Goal: Task Accomplishment & Management: Manage account settings

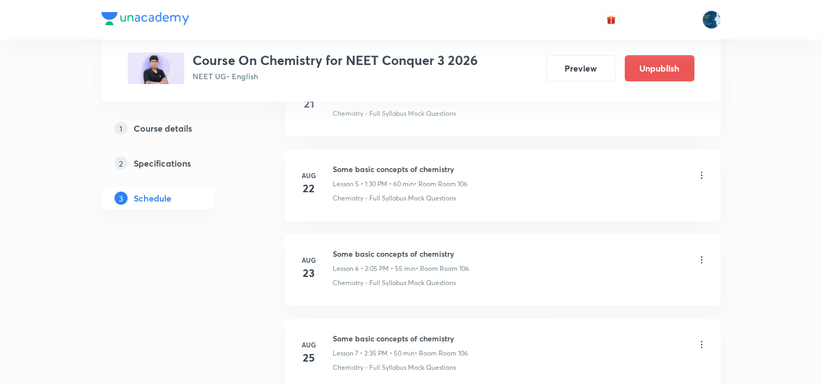
scroll to position [1577, 0]
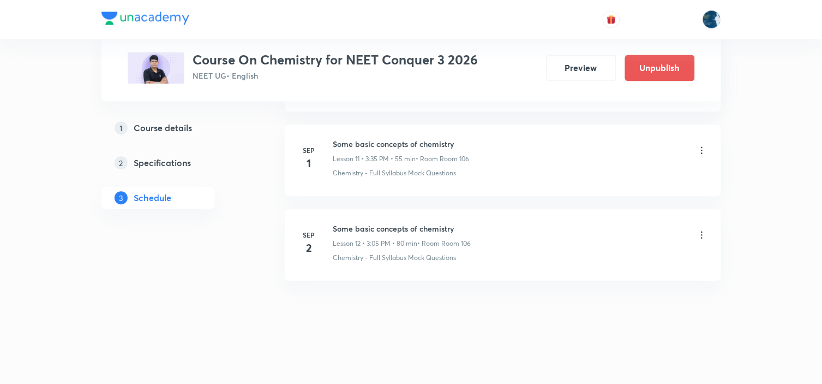
click at [700, 227] on div "Some basic concepts of chemistry Lesson 12 • 3:05 PM • 80 min • Room Room 106" at bounding box center [520, 236] width 374 height 26
click at [702, 233] on icon at bounding box center [702, 235] width 11 height 11
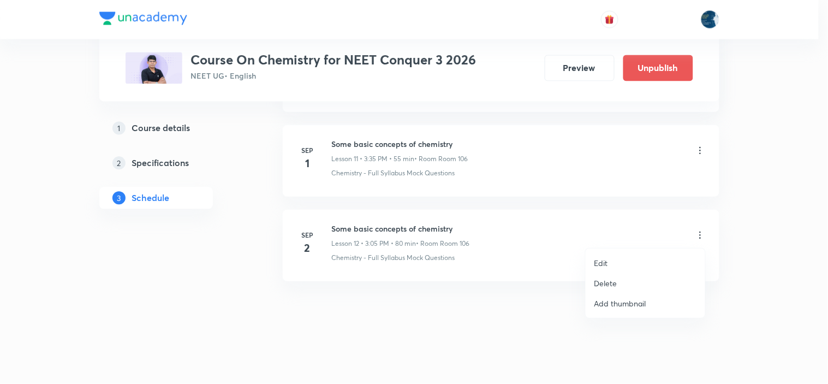
click at [655, 277] on li "Delete" at bounding box center [644, 283] width 119 height 20
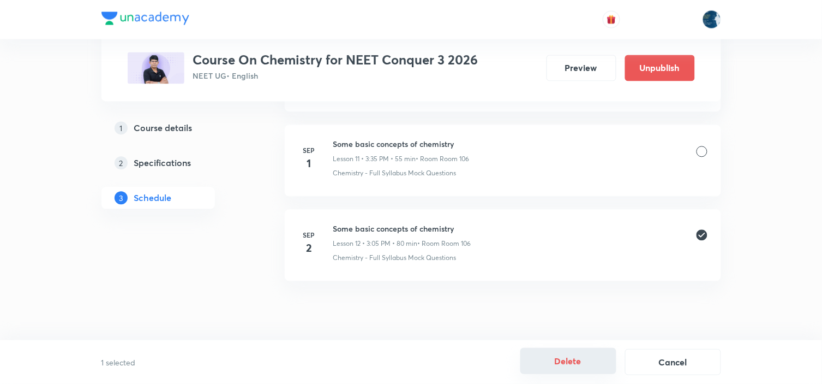
click at [578, 365] on button "Delete" at bounding box center [568, 360] width 96 height 26
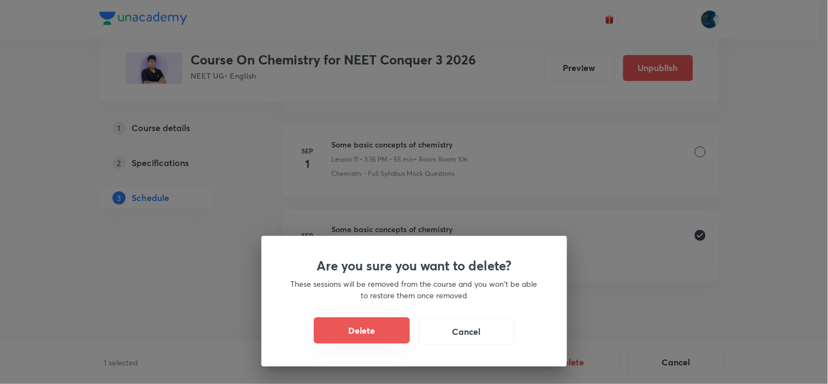
click at [375, 334] on button "Delete" at bounding box center [362, 330] width 96 height 26
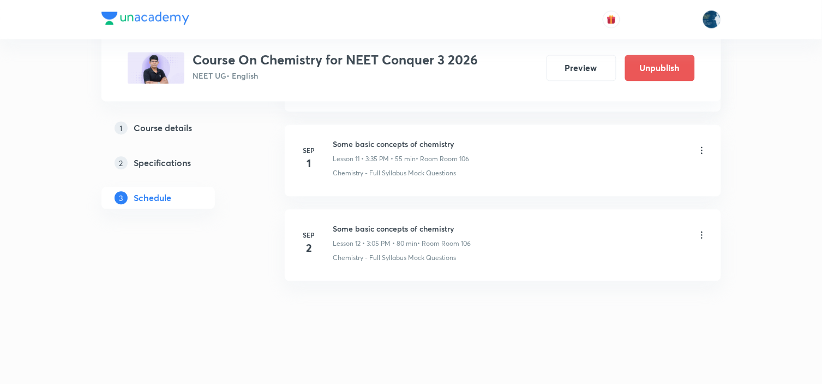
click at [348, 143] on h6 "Some basic concepts of chemistry" at bounding box center [401, 144] width 136 height 11
copy h6 "Some basic concepts of chemistry"
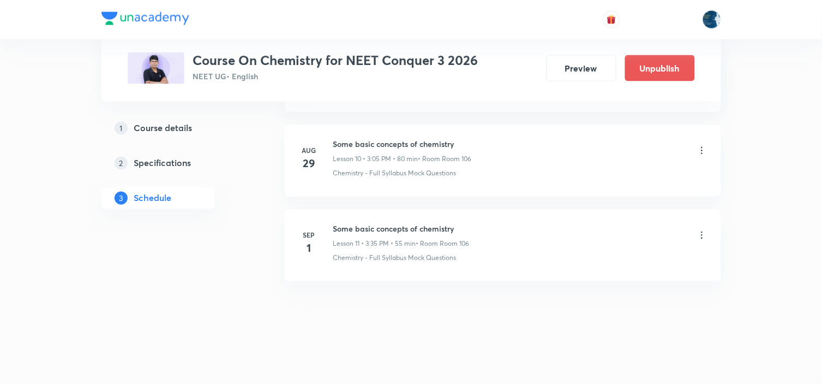
click at [356, 228] on h6 "Some basic concepts of chemistry" at bounding box center [401, 228] width 136 height 11
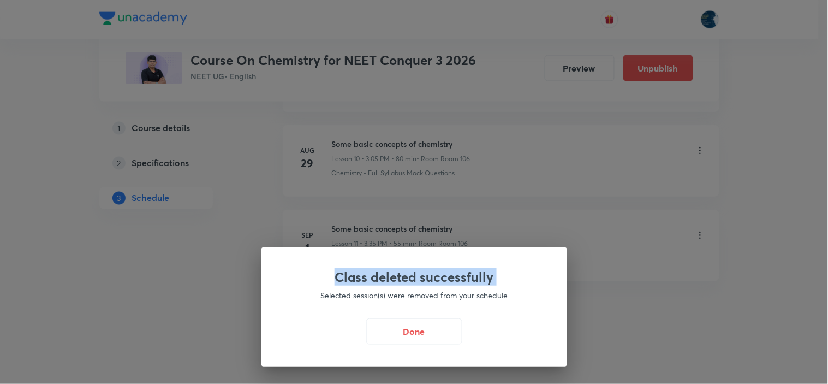
click at [356, 228] on div "Class deleted successfully Selected session(s) were removed from your schedule …" at bounding box center [414, 192] width 828 height 384
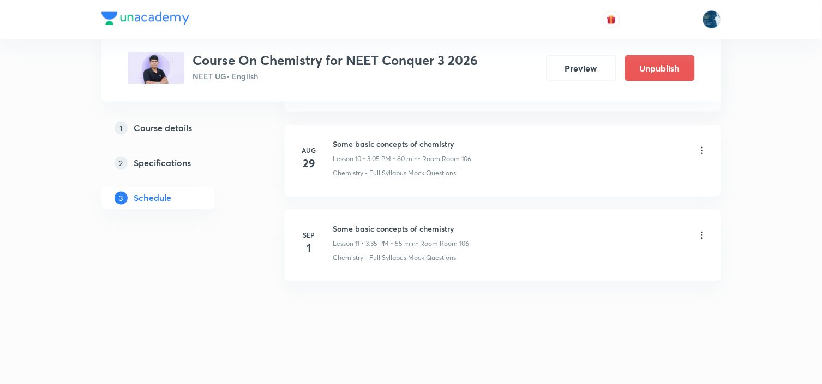
click at [352, 229] on h6 "Some basic concepts of chemistry" at bounding box center [401, 228] width 136 height 11
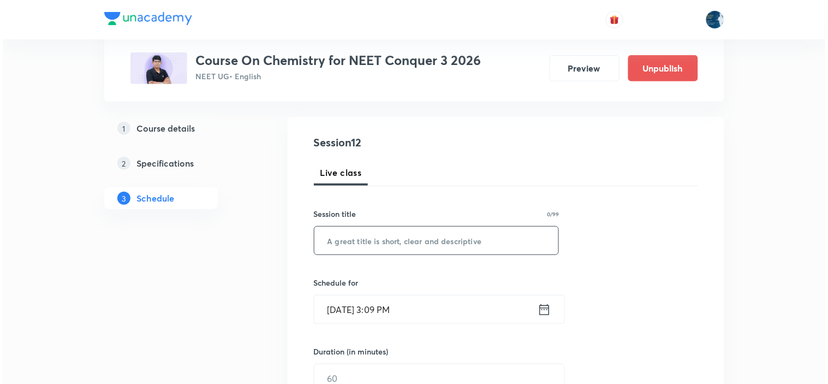
scroll to position [121, 0]
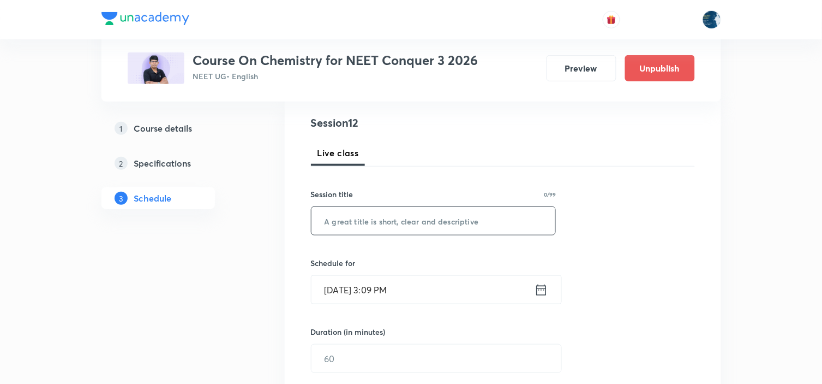
click at [360, 220] on input "text" at bounding box center [433, 221] width 244 height 28
paste input "Some basic concepts of chemistry"
type input "Some basic concepts of chemistry"
click at [539, 284] on icon at bounding box center [542, 289] width 14 height 15
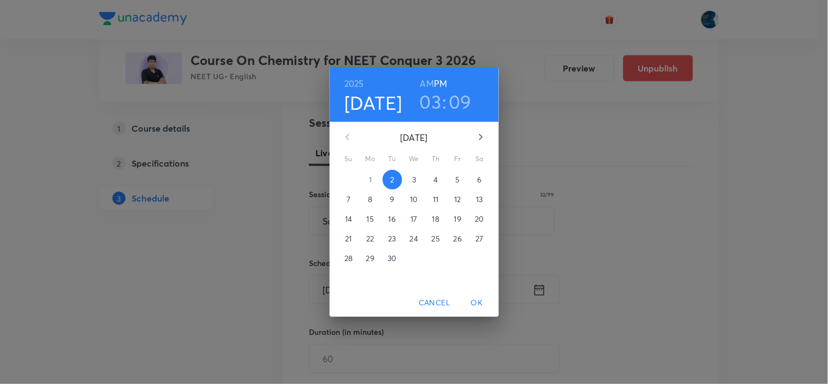
click at [466, 104] on h3 "09" at bounding box center [460, 101] width 23 height 23
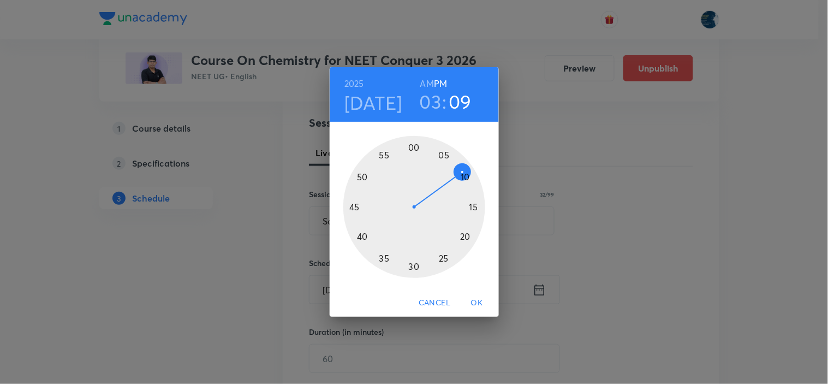
click at [462, 237] on div at bounding box center [414, 207] width 142 height 142
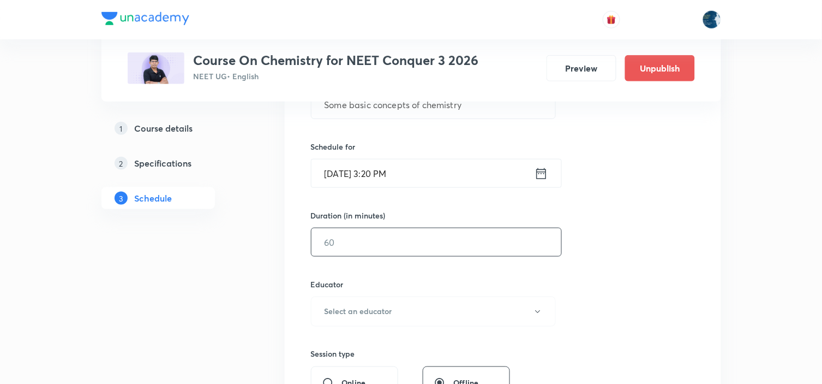
scroll to position [242, 0]
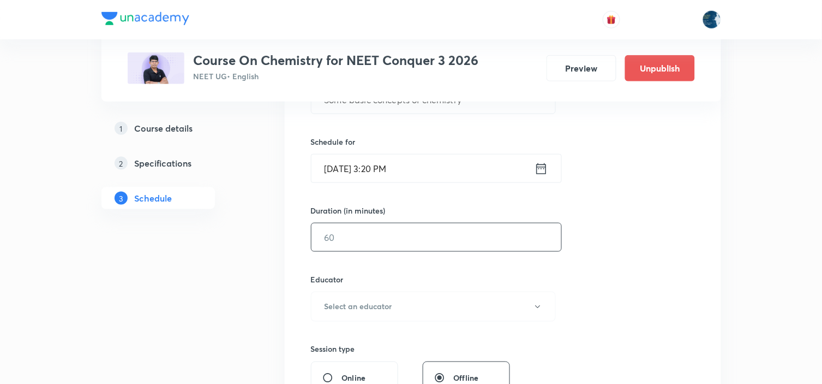
click at [448, 248] on input "text" at bounding box center [436, 237] width 250 height 28
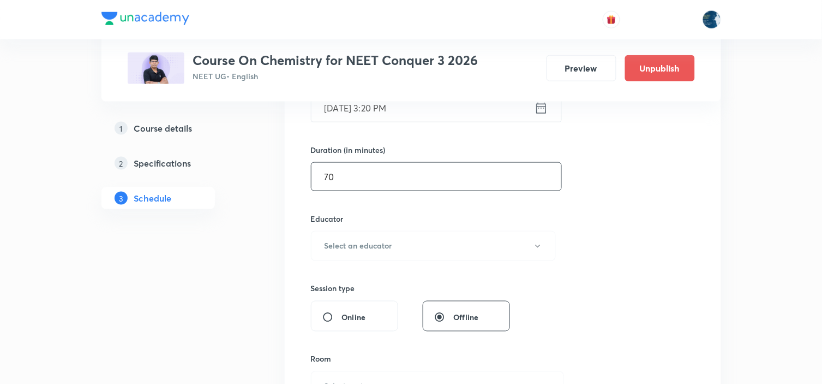
type input "70"
click at [450, 244] on button "Select an educator" at bounding box center [433, 246] width 245 height 30
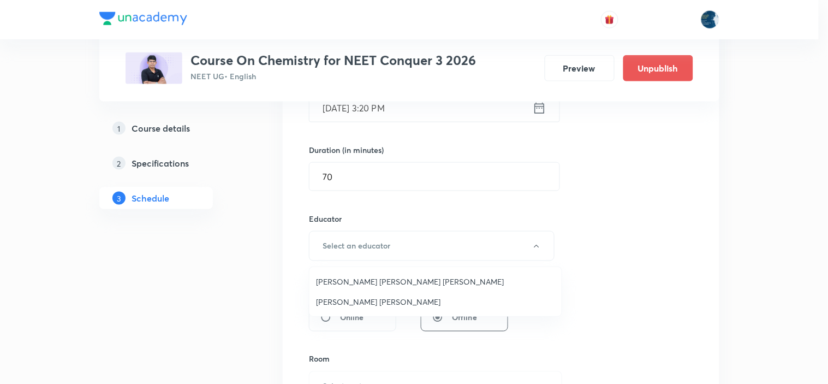
click at [384, 274] on li "Parimi Venkata Ramana Dinesh Kumar" at bounding box center [435, 281] width 252 height 20
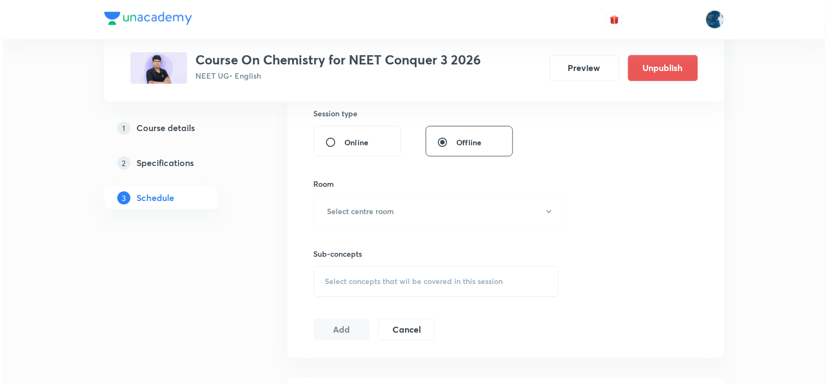
scroll to position [484, 0]
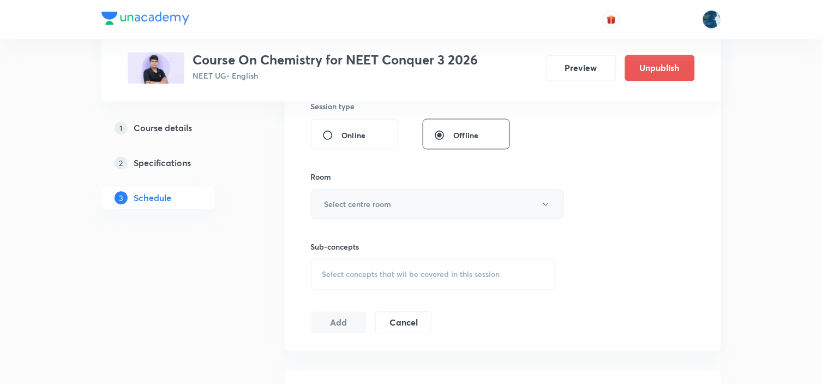
click at [410, 198] on button "Select centre room" at bounding box center [437, 204] width 253 height 30
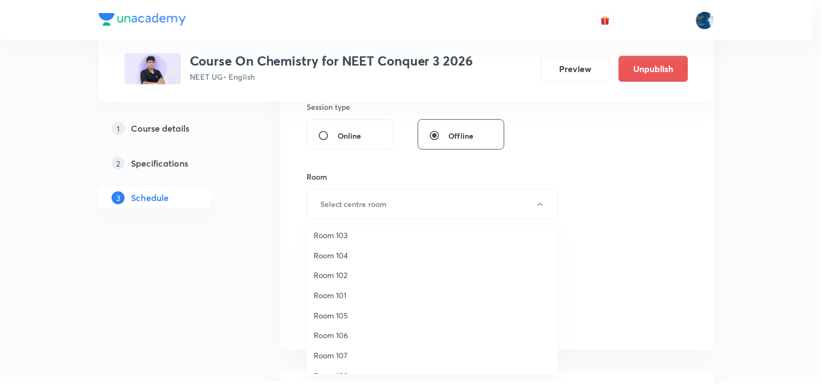
scroll to position [0, 0]
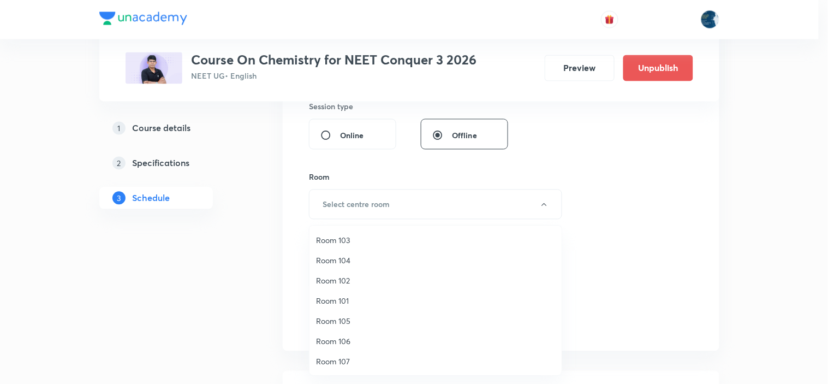
click at [346, 335] on span "Room 106" at bounding box center [435, 340] width 239 height 11
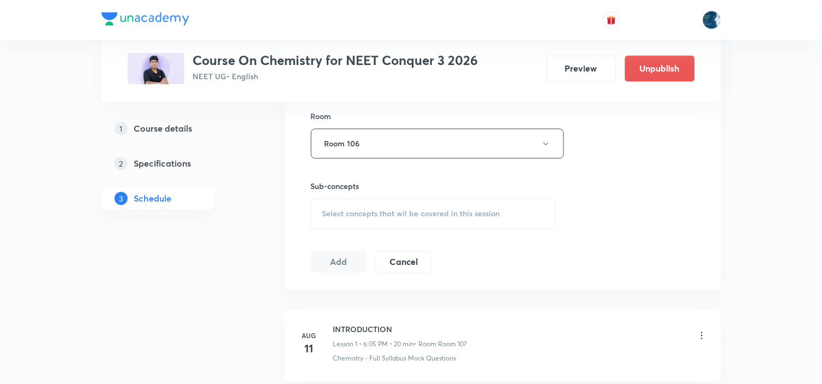
click at [394, 216] on span "Select concepts that wil be covered in this session" at bounding box center [411, 213] width 178 height 9
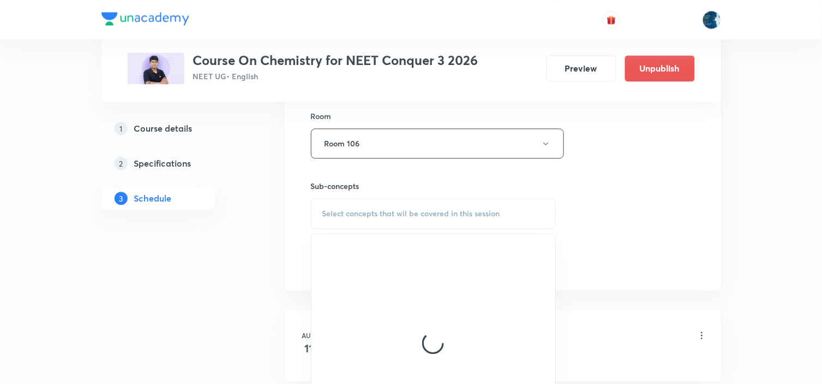
scroll to position [606, 0]
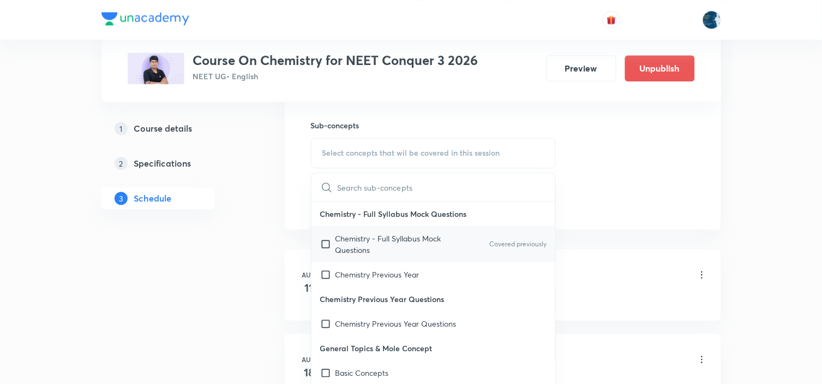
click at [489, 243] on p "Covered previously" at bounding box center [517, 244] width 57 height 10
checkbox input "true"
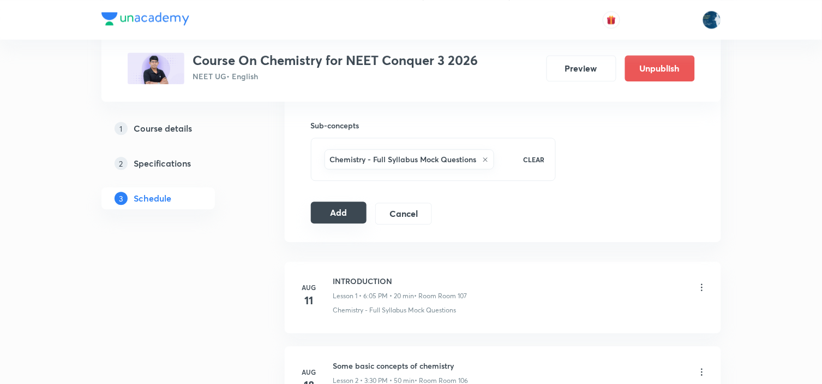
click at [353, 221] on button "Add" at bounding box center [339, 212] width 56 height 22
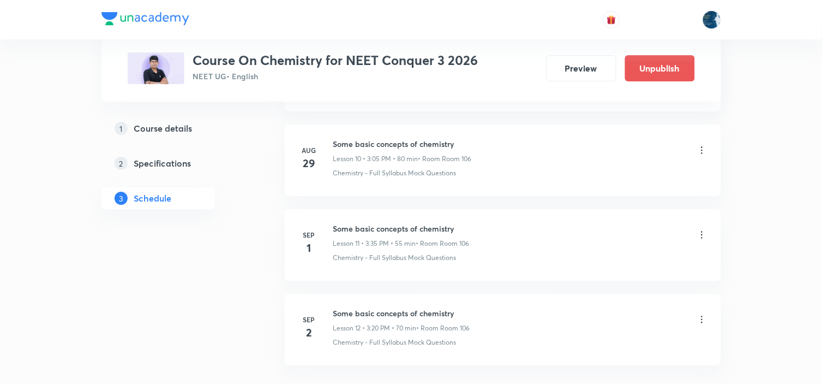
scroll to position [1005, 0]
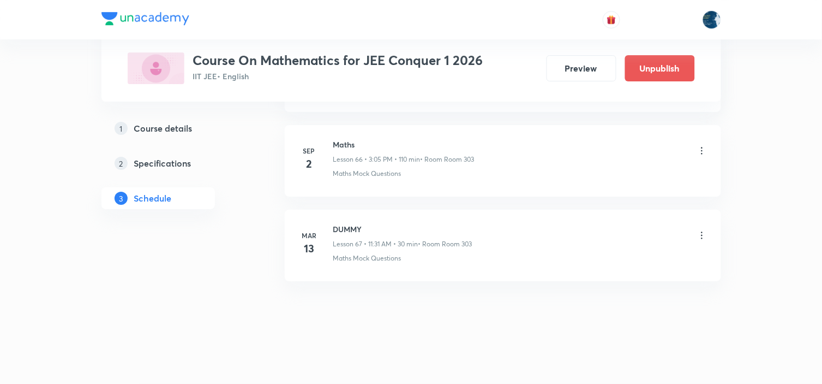
click at [700, 142] on div "Maths Lesson 66 • 3:05 PM • 110 min • Room Room 303" at bounding box center [520, 152] width 374 height 26
click at [704, 148] on icon at bounding box center [702, 150] width 11 height 11
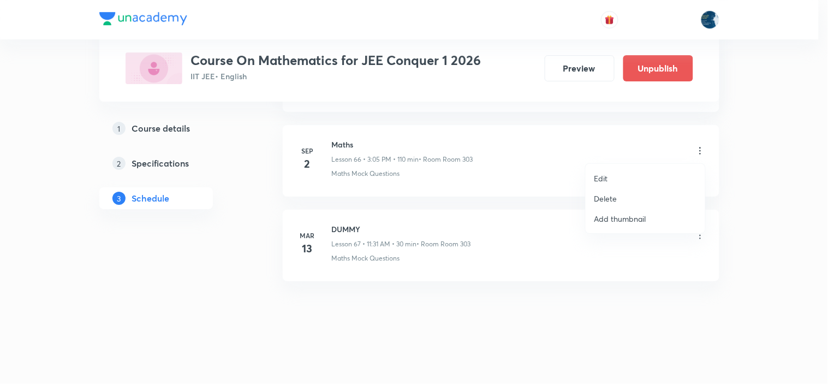
click at [659, 194] on li "Delete" at bounding box center [644, 198] width 119 height 20
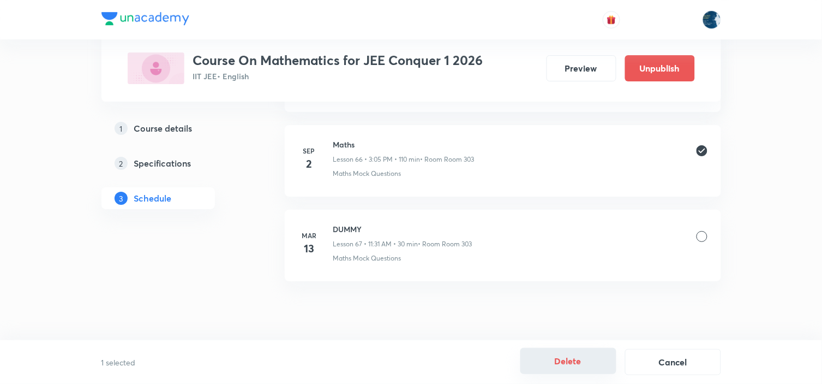
click at [583, 357] on button "Delete" at bounding box center [568, 360] width 96 height 26
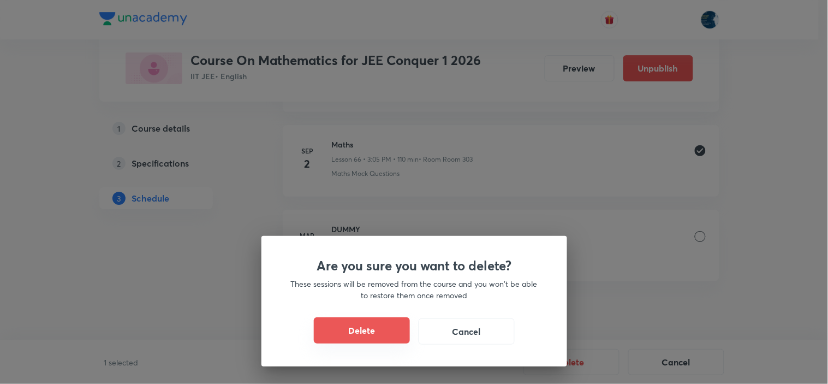
click at [385, 338] on button "Delete" at bounding box center [362, 330] width 96 height 26
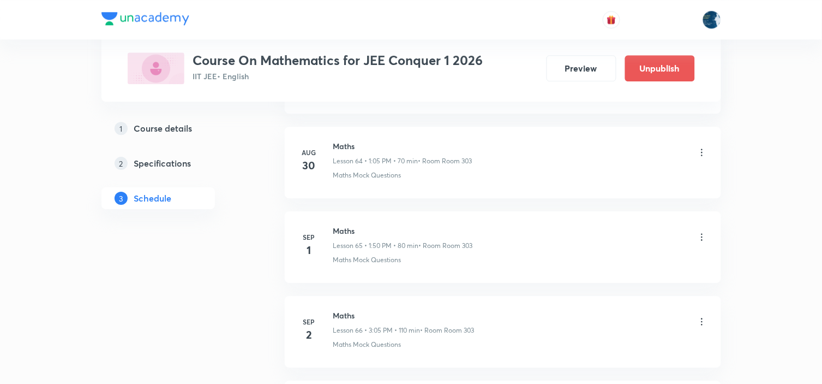
scroll to position [6051, 0]
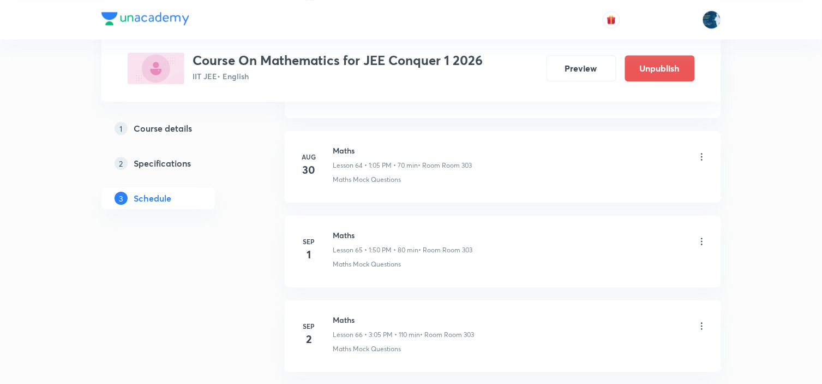
click at [338, 153] on h6 "Maths" at bounding box center [402, 150] width 139 height 11
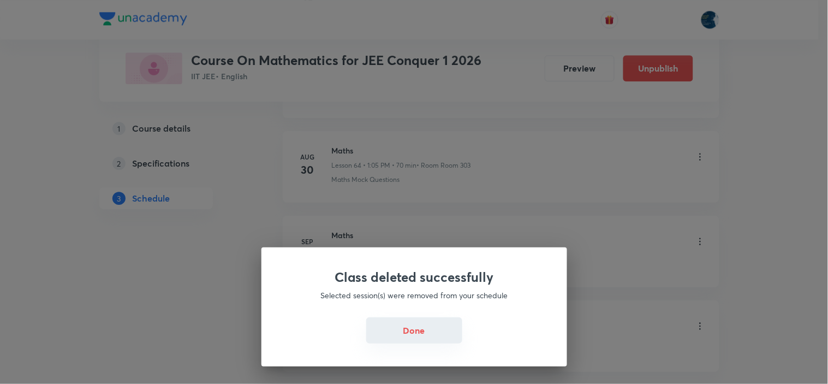
click at [428, 320] on button "Done" at bounding box center [414, 330] width 96 height 26
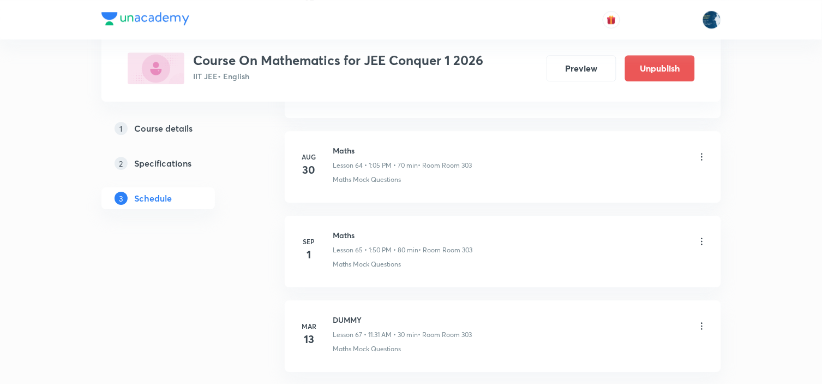
click at [346, 156] on h6 "Maths" at bounding box center [402, 150] width 139 height 11
copy h6 "Maths"
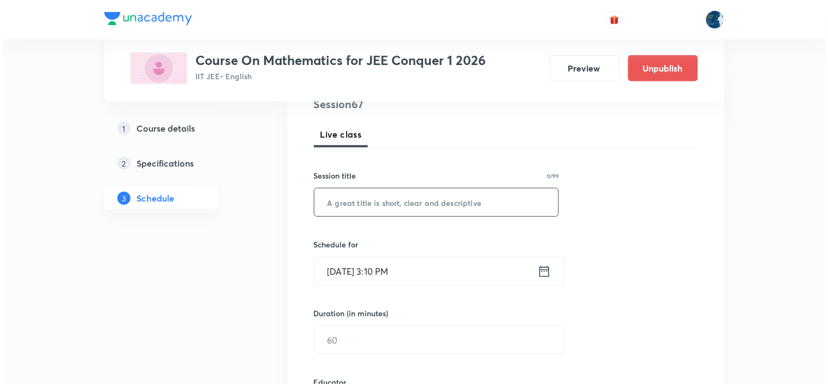
scroll to position [182, 0]
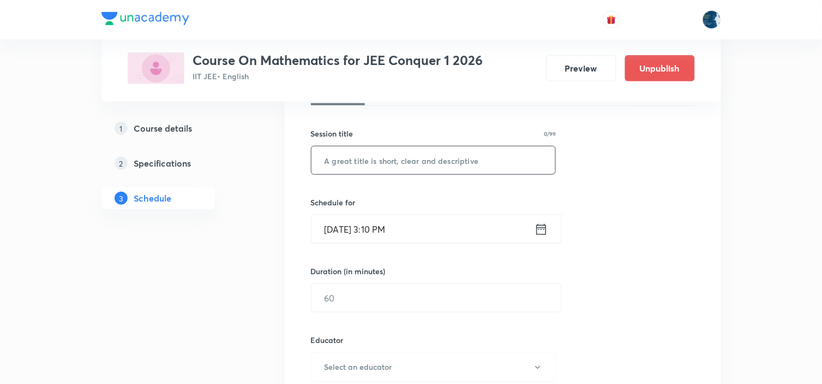
click at [394, 166] on input "text" at bounding box center [433, 160] width 244 height 28
paste input "Maths"
type input "Maths"
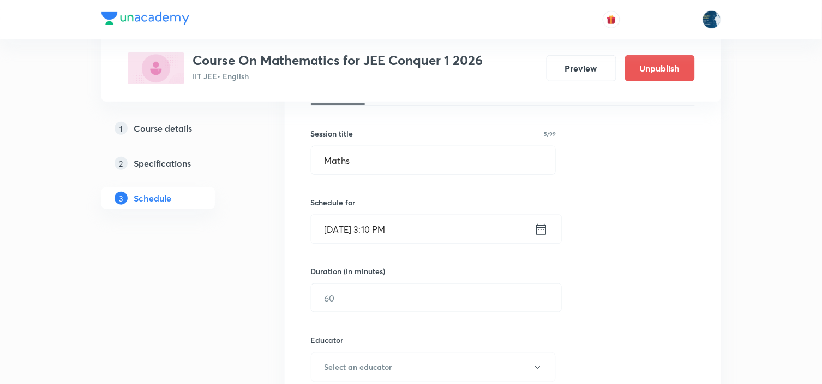
click at [547, 225] on icon at bounding box center [542, 228] width 14 height 15
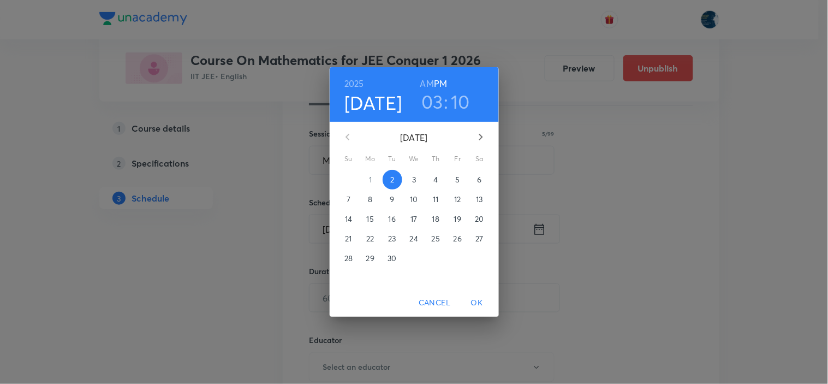
click at [458, 99] on h3 "10" at bounding box center [460, 101] width 19 height 23
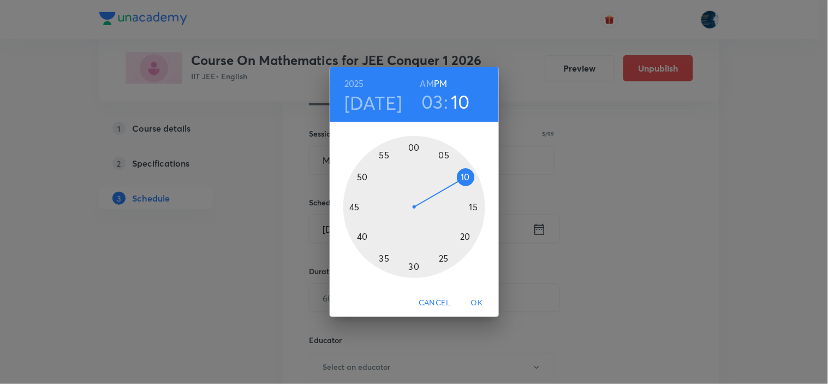
click at [475, 206] on div at bounding box center [414, 207] width 142 height 142
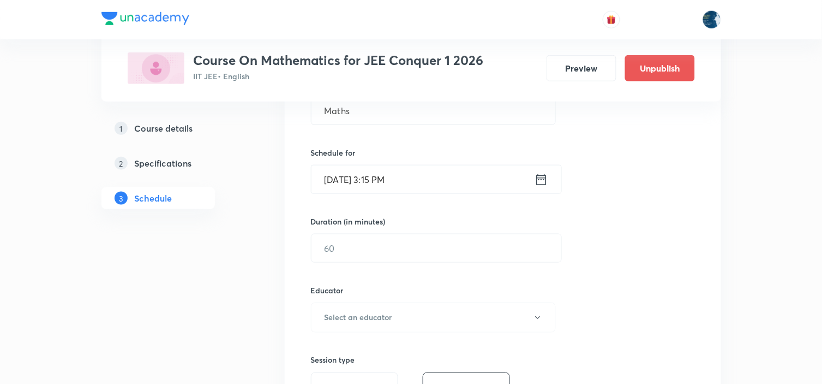
scroll to position [303, 0]
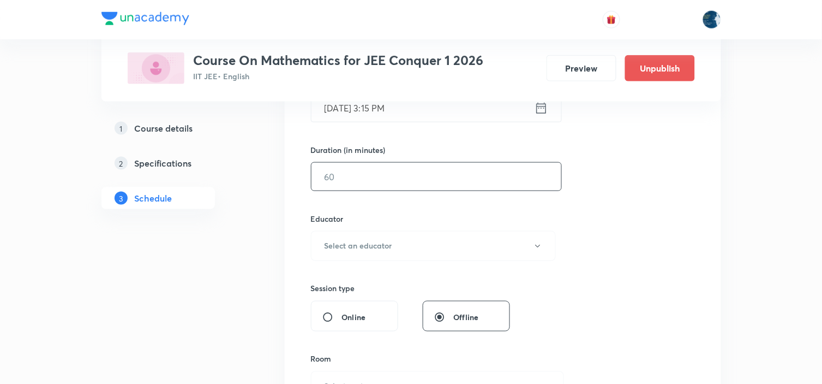
click at [452, 176] on input "text" at bounding box center [436, 177] width 250 height 28
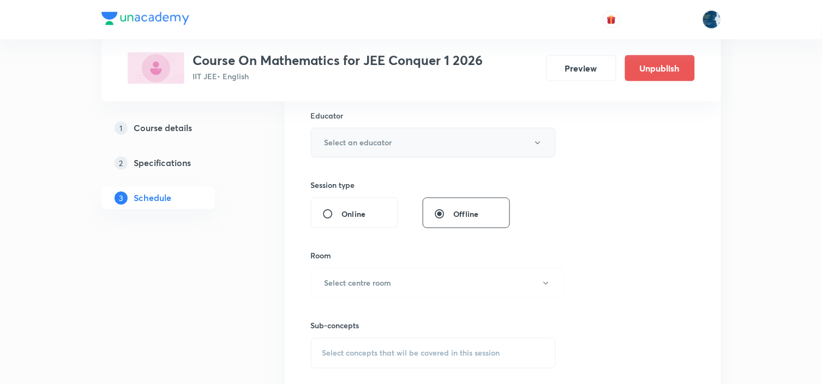
scroll to position [424, 0]
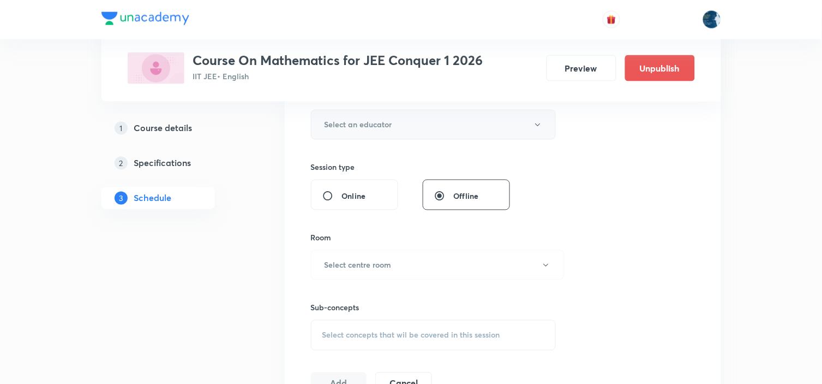
type input "100"
click at [440, 123] on button "Select an educator" at bounding box center [433, 125] width 245 height 30
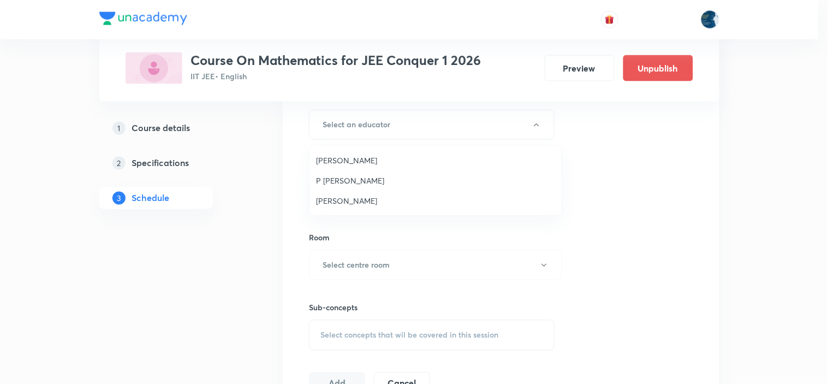
click at [391, 153] on li "[PERSON_NAME]" at bounding box center [435, 160] width 252 height 20
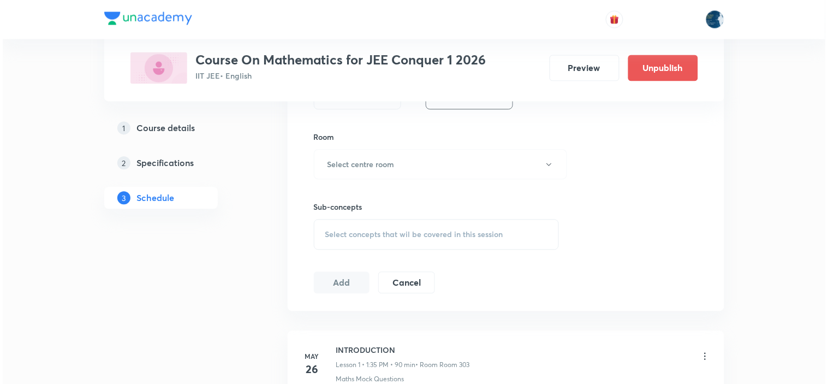
scroll to position [546, 0]
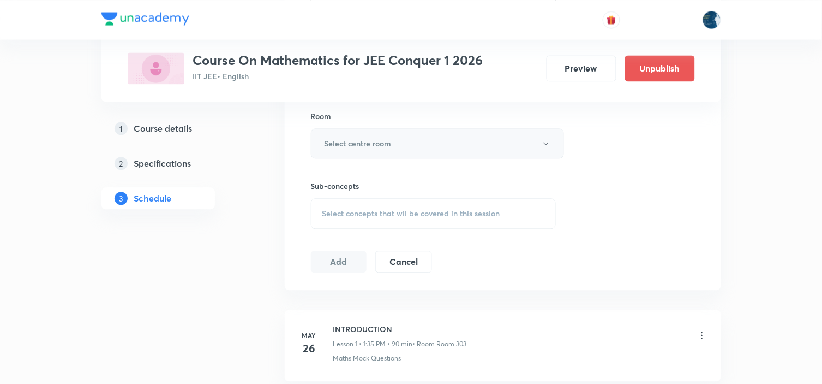
click at [391, 134] on button "Select centre room" at bounding box center [437, 143] width 253 height 30
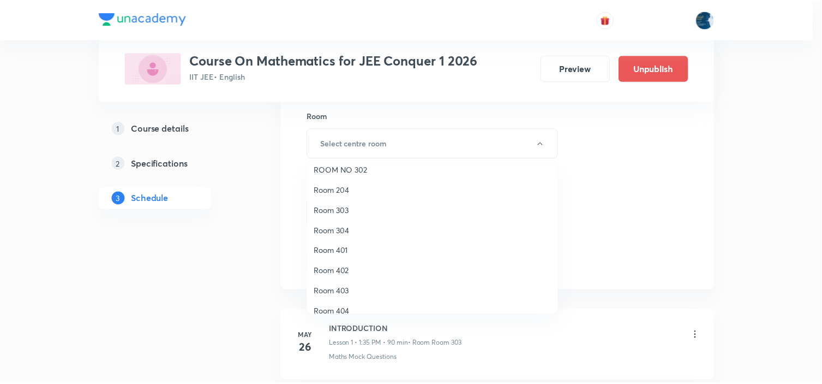
scroll to position [202, 0]
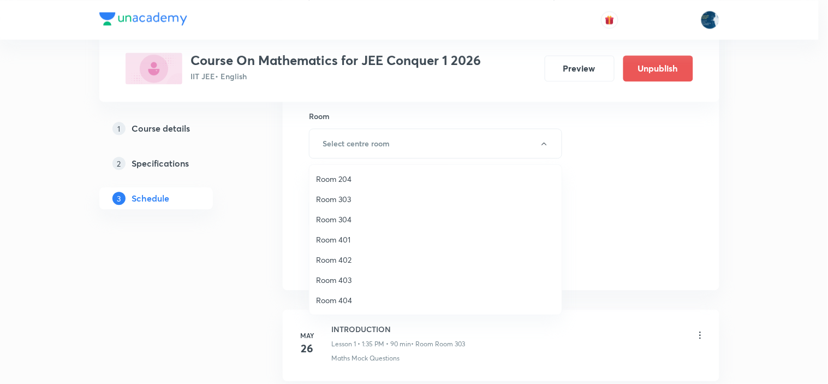
click at [368, 192] on li "Room 303" at bounding box center [435, 199] width 252 height 20
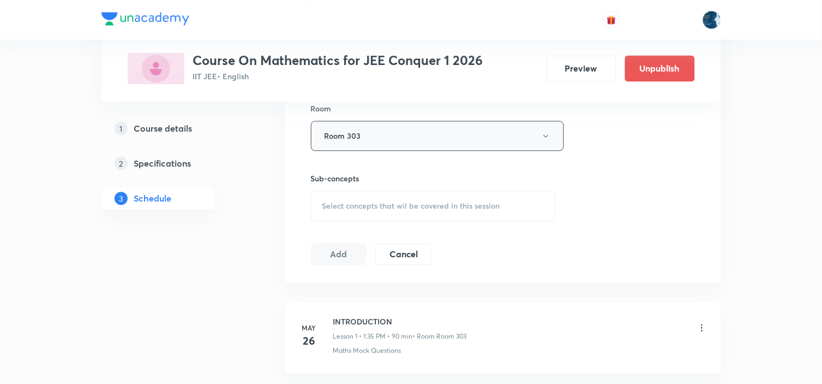
scroll to position [606, 0]
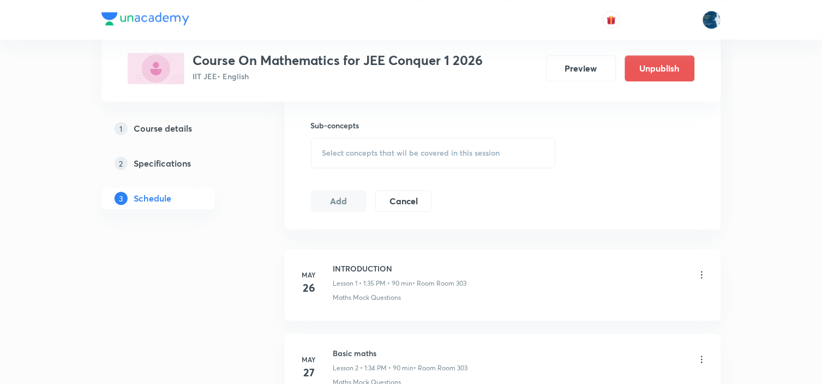
click at [426, 148] on span "Select concepts that wil be covered in this session" at bounding box center [411, 152] width 178 height 9
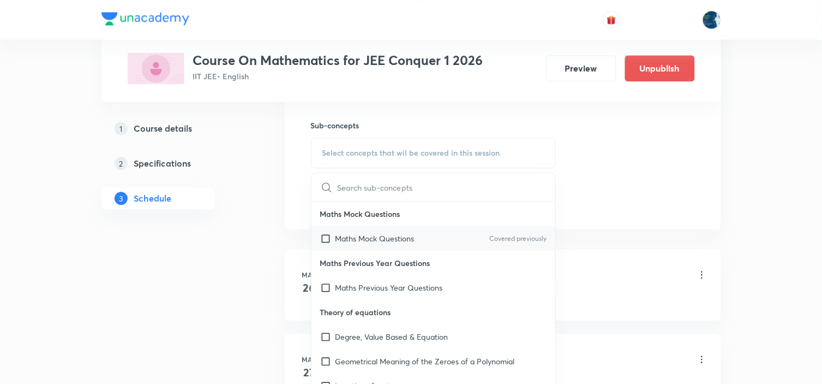
click at [504, 238] on p "Covered previously" at bounding box center [517, 238] width 57 height 10
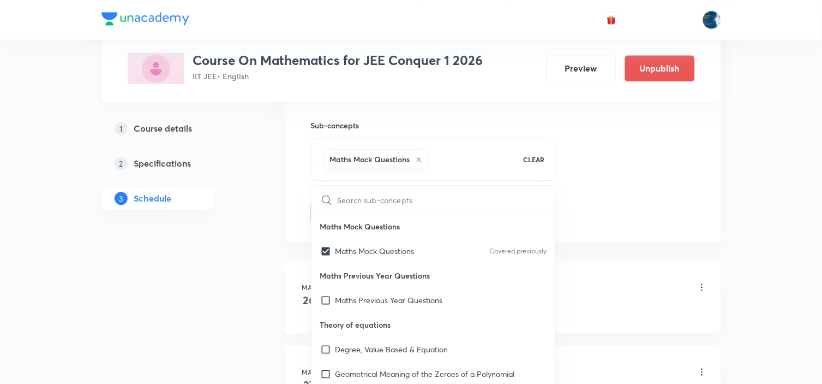
checkbox input "true"
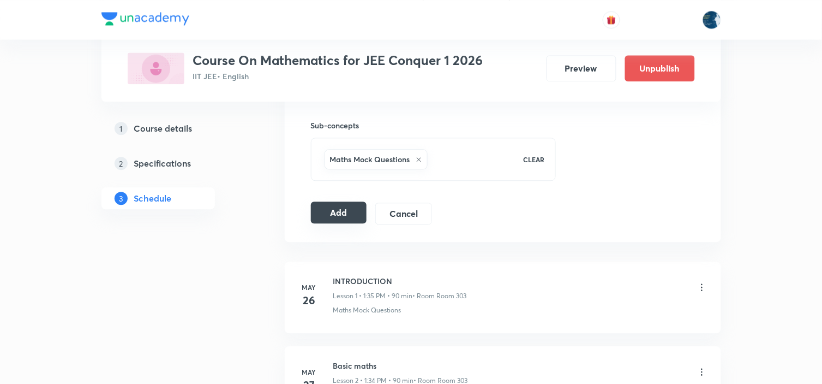
click at [331, 203] on button "Add" at bounding box center [339, 212] width 56 height 22
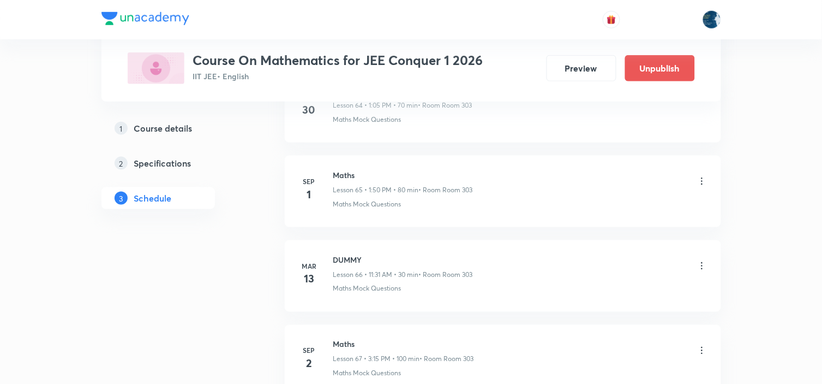
scroll to position [5660, 0]
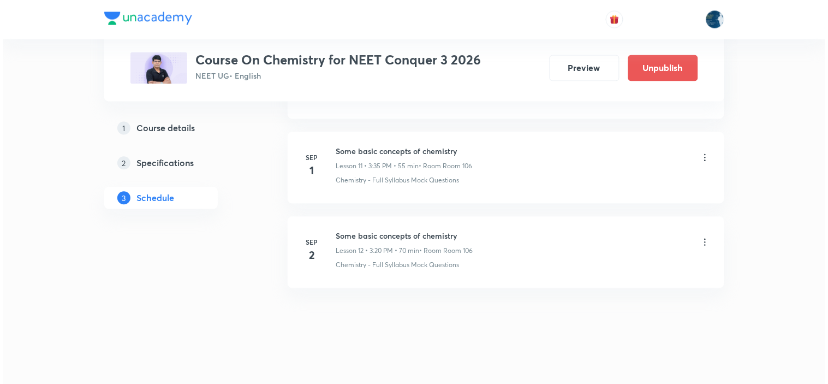
scroll to position [1577, 0]
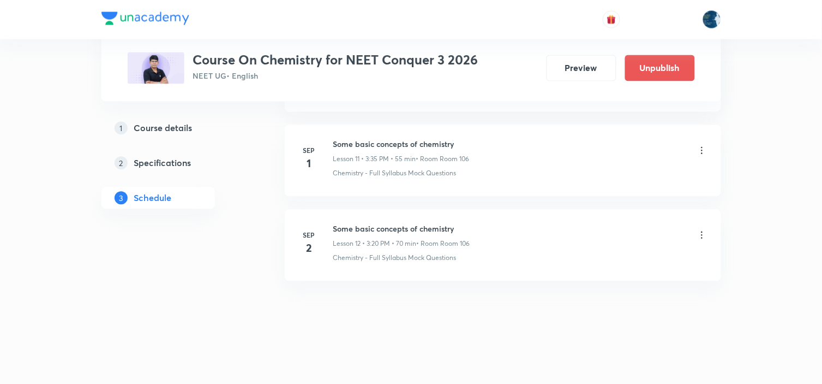
click at [699, 233] on icon at bounding box center [702, 235] width 11 height 11
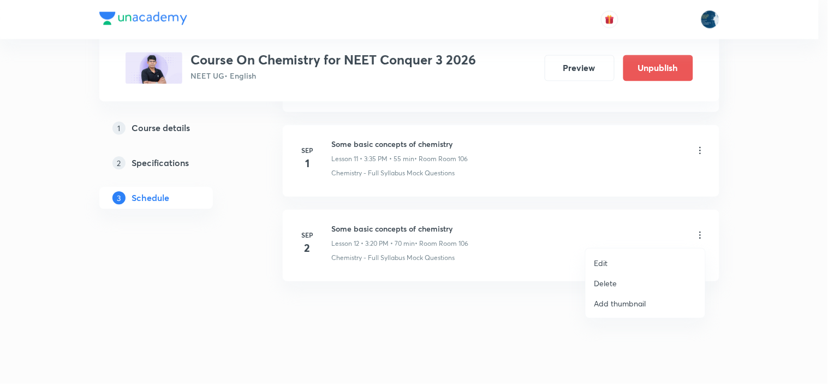
click at [655, 262] on li "Edit" at bounding box center [644, 263] width 119 height 20
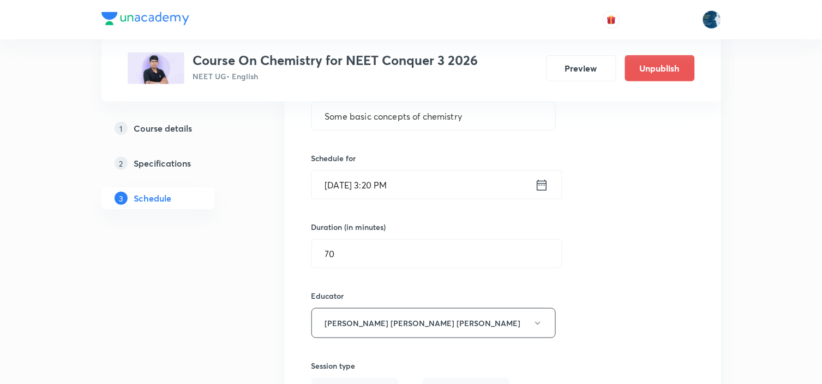
scroll to position [1131, 0]
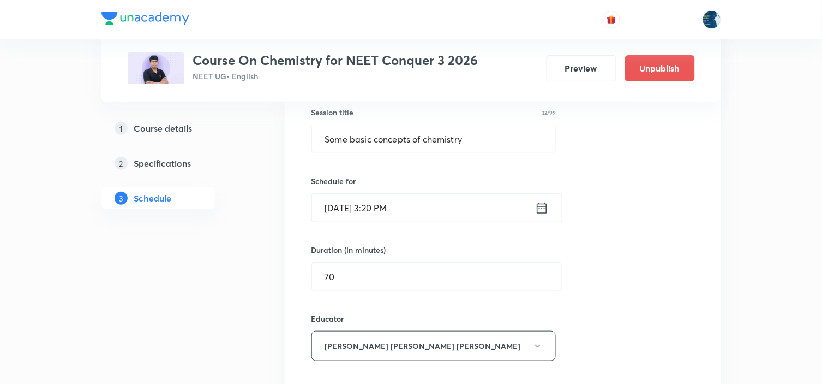
click at [542, 211] on icon at bounding box center [542, 207] width 14 height 15
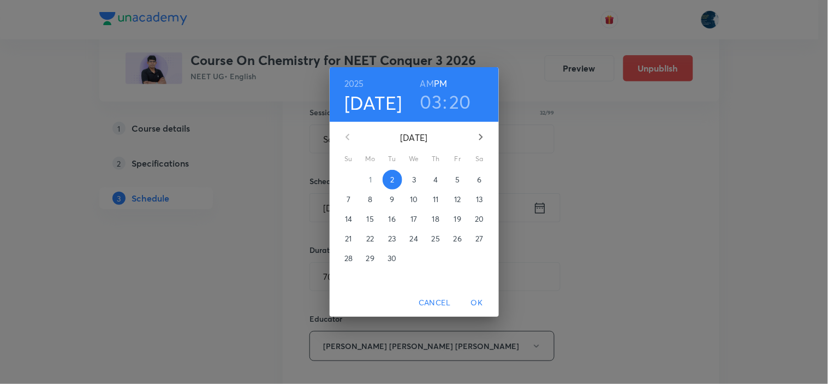
click at [463, 99] on h3 "20" at bounding box center [461, 101] width 22 height 23
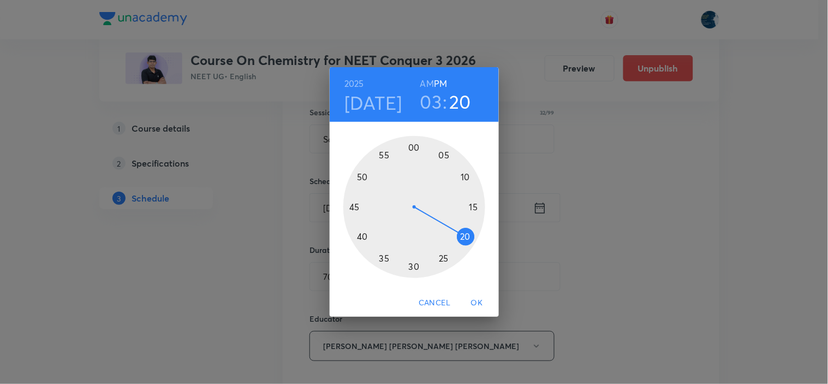
click at [443, 256] on div at bounding box center [414, 207] width 142 height 142
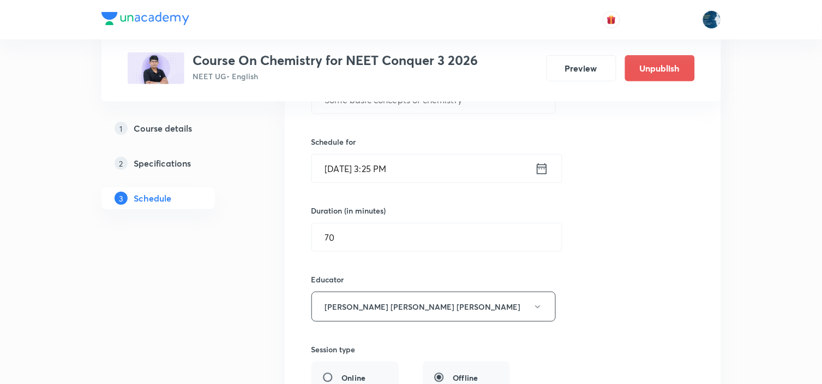
scroll to position [1192, 0]
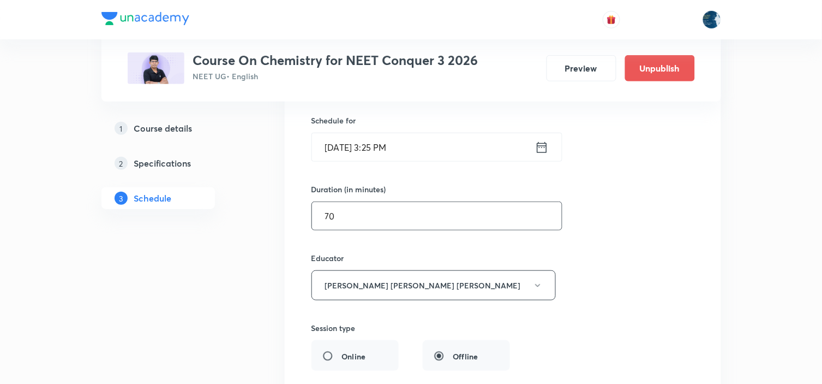
click at [440, 230] on input "70" at bounding box center [437, 216] width 250 height 28
type input "7"
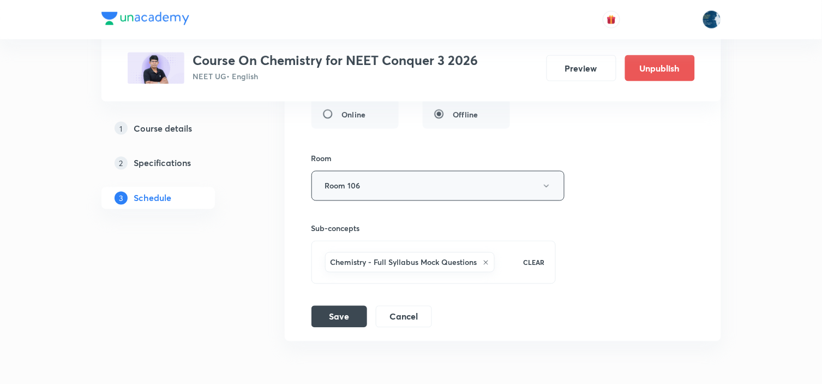
scroll to position [1435, 0]
type input "65"
click at [342, 323] on button "Save" at bounding box center [339, 314] width 56 height 22
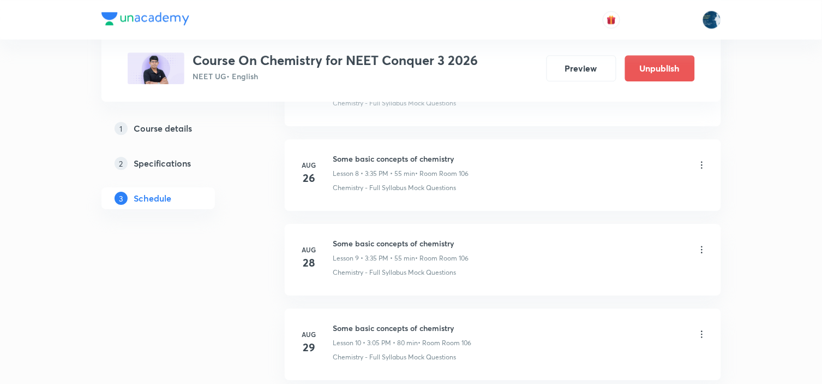
scroll to position [412, 0]
